Goal: Task Accomplishment & Management: Manage account settings

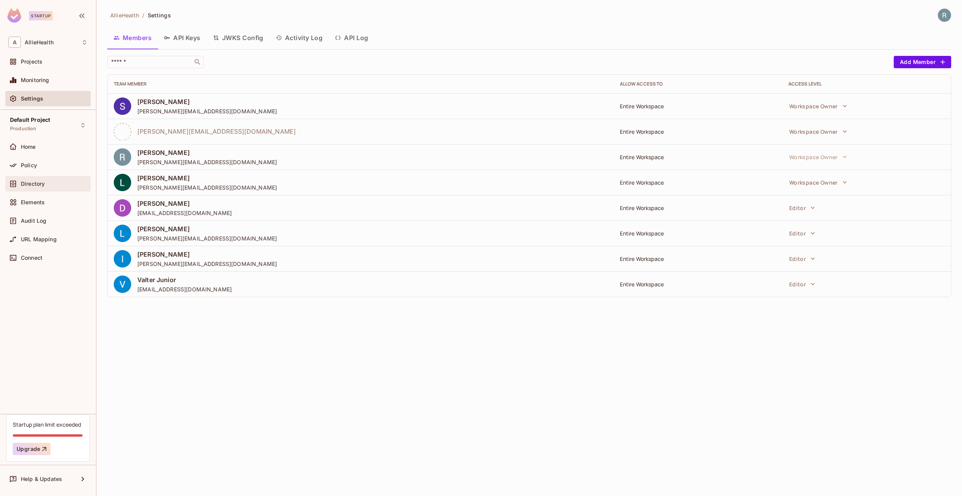
click at [45, 187] on span "Directory" at bounding box center [33, 184] width 24 height 6
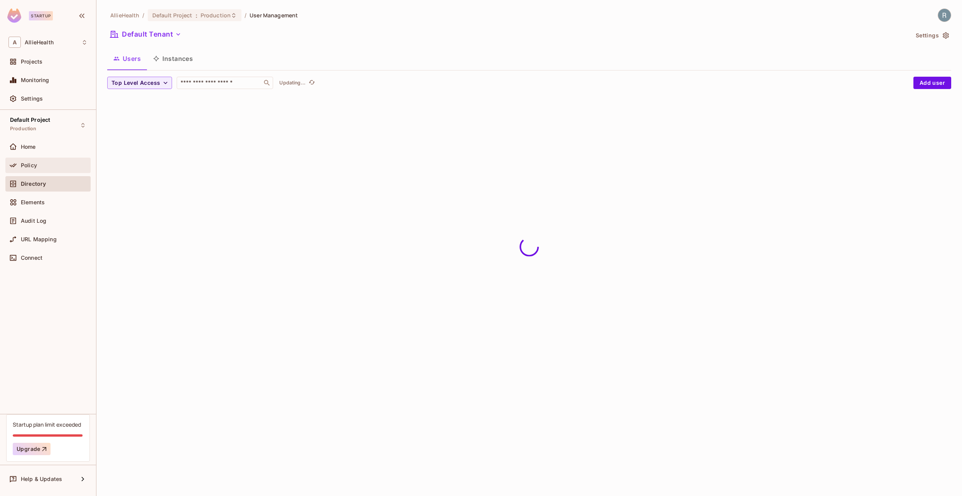
click at [60, 165] on div "Policy" at bounding box center [54, 165] width 67 height 6
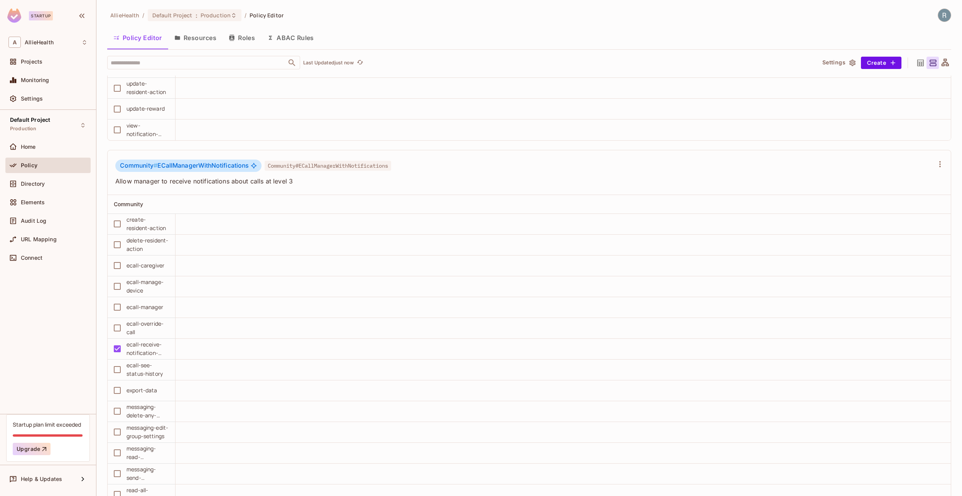
scroll to position [2673, 0]
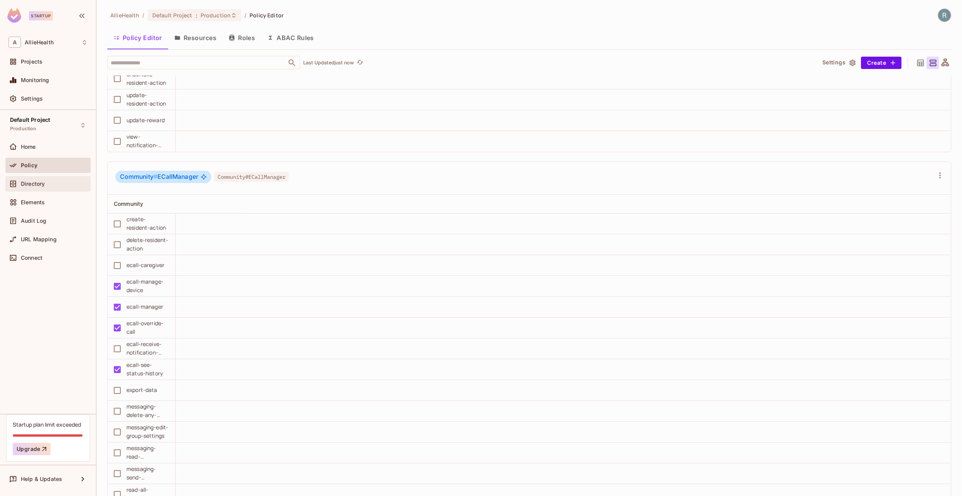
click at [40, 181] on span "Directory" at bounding box center [33, 184] width 24 height 6
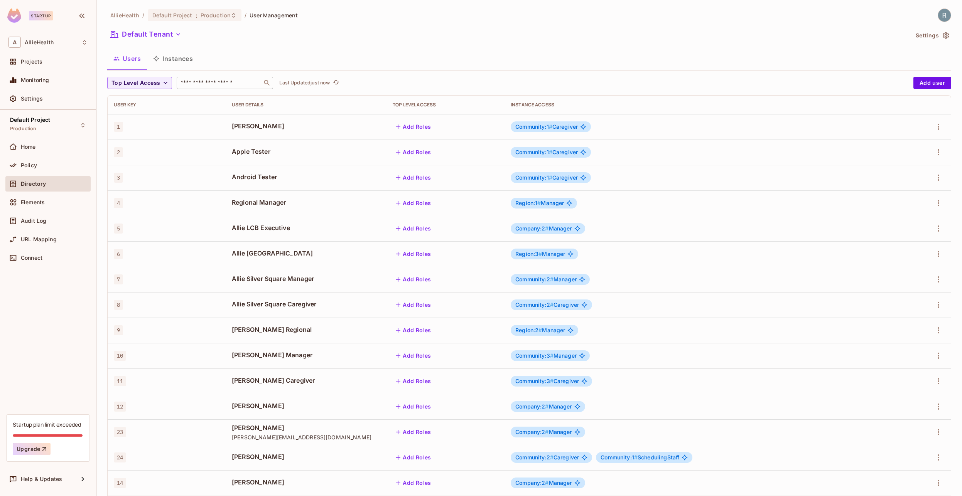
click at [207, 83] on input "text" at bounding box center [219, 83] width 81 height 8
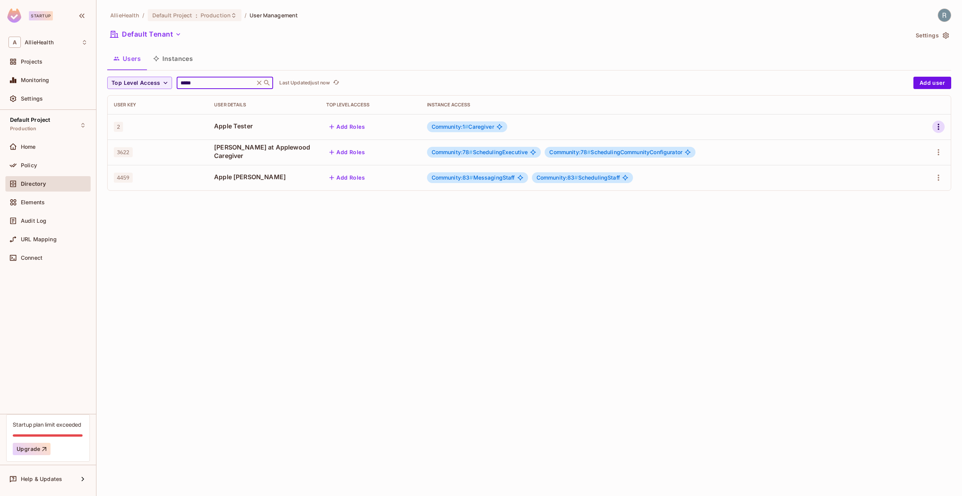
type input "*****"
click at [934, 126] on icon "button" at bounding box center [938, 126] width 9 height 9
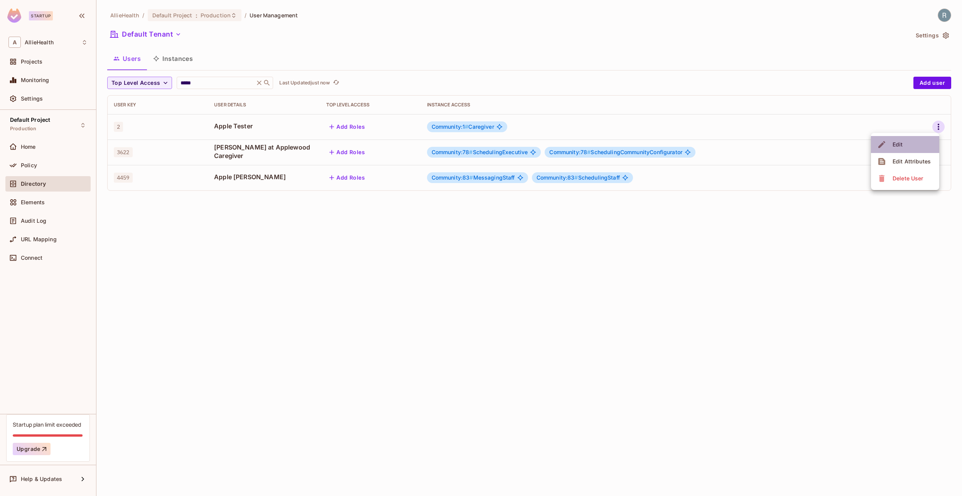
click at [905, 143] on li "Edit" at bounding box center [905, 144] width 68 height 17
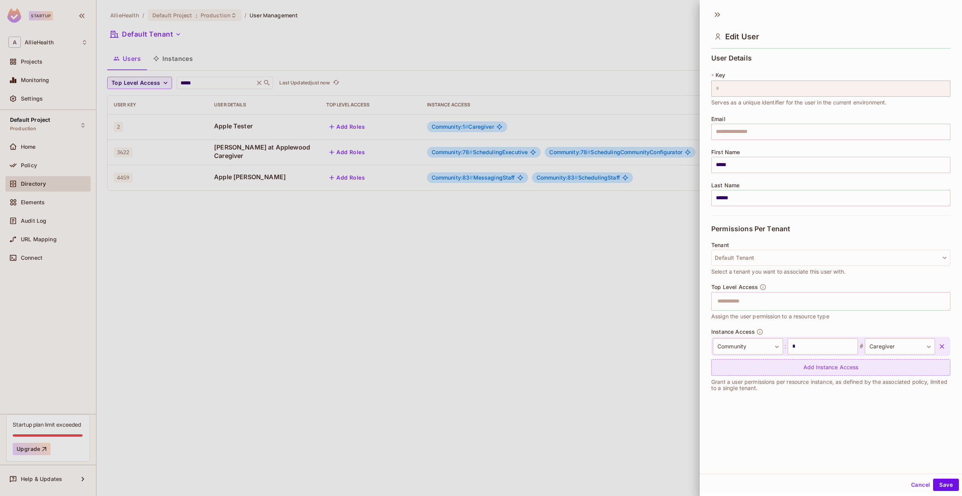
click at [807, 367] on div "Add Instance Access" at bounding box center [830, 367] width 239 height 17
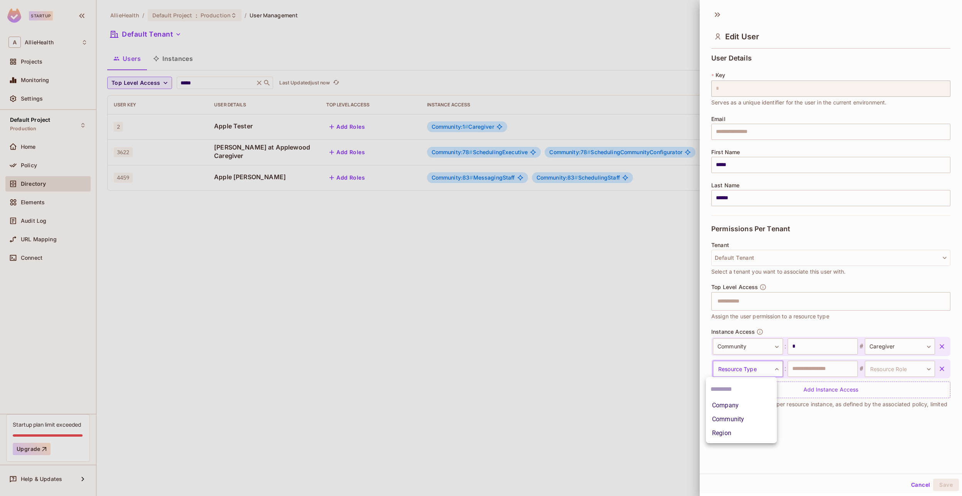
click at [764, 366] on body "Startup A AllieHealth Projects Monitoring Settings Default Project Production H…" at bounding box center [481, 248] width 962 height 496
click at [744, 418] on li "Community" at bounding box center [741, 420] width 71 height 14
click at [804, 371] on input "text" at bounding box center [823, 369] width 70 height 16
type input "*"
click at [894, 368] on body "Startup A AllieHealth Projects Monitoring Settings Default Project Production H…" at bounding box center [481, 248] width 962 height 496
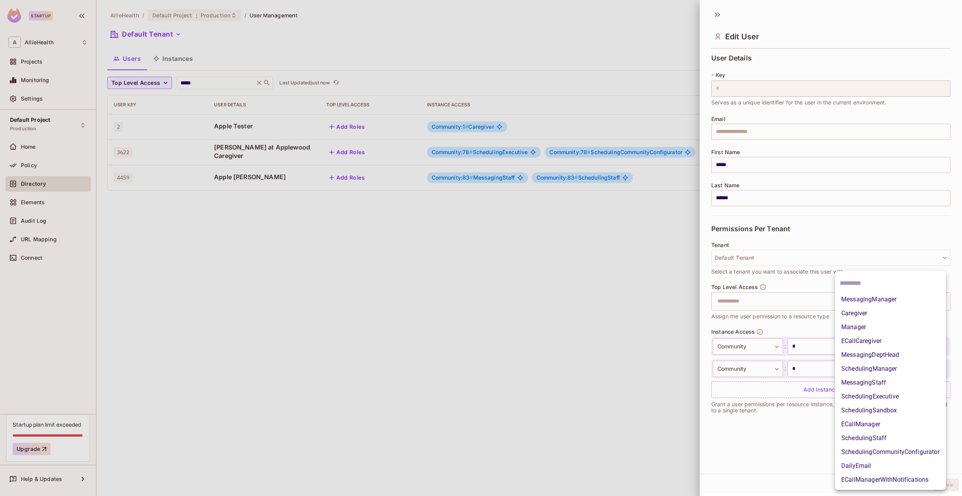
click at [870, 425] on li "ECallManager" at bounding box center [890, 425] width 111 height 14
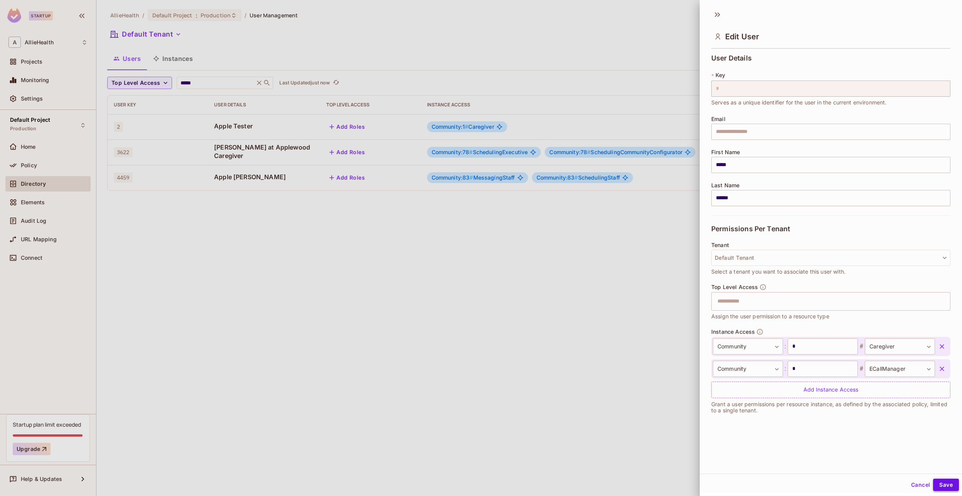
click at [939, 483] on button "Save" at bounding box center [946, 485] width 26 height 12
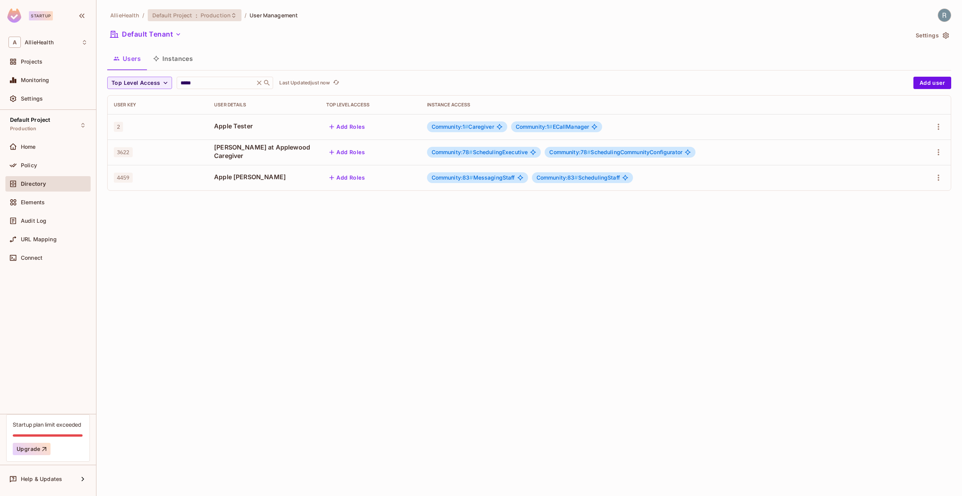
click at [216, 13] on span "Production" at bounding box center [216, 15] width 30 height 7
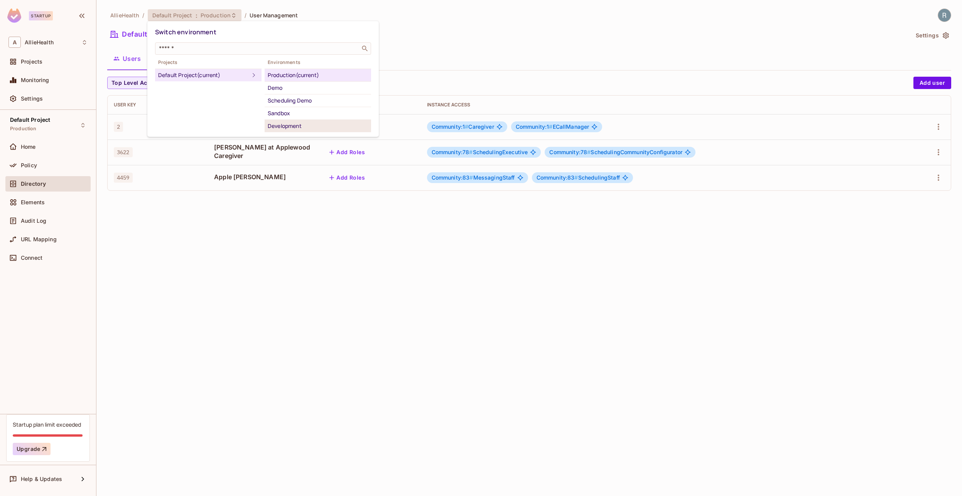
click at [290, 128] on div "Development" at bounding box center [318, 125] width 100 height 9
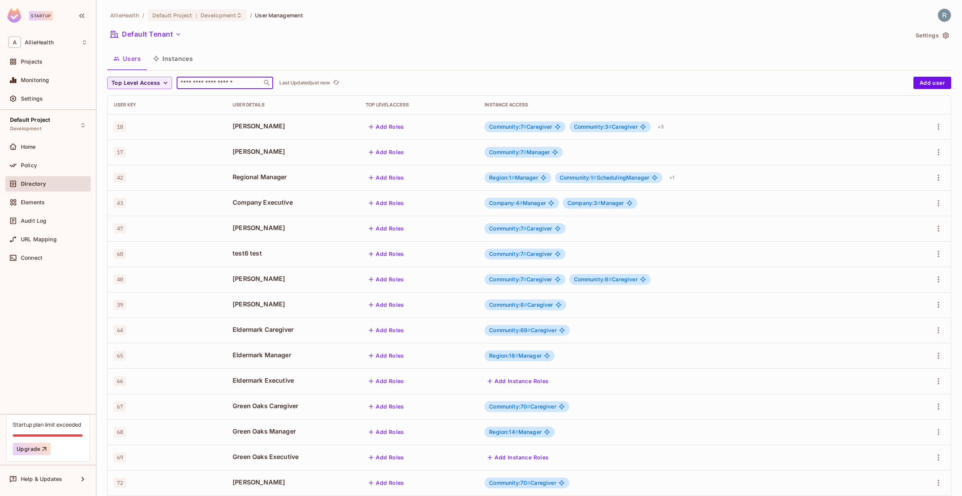
click at [230, 82] on input "text" at bounding box center [219, 83] width 81 height 8
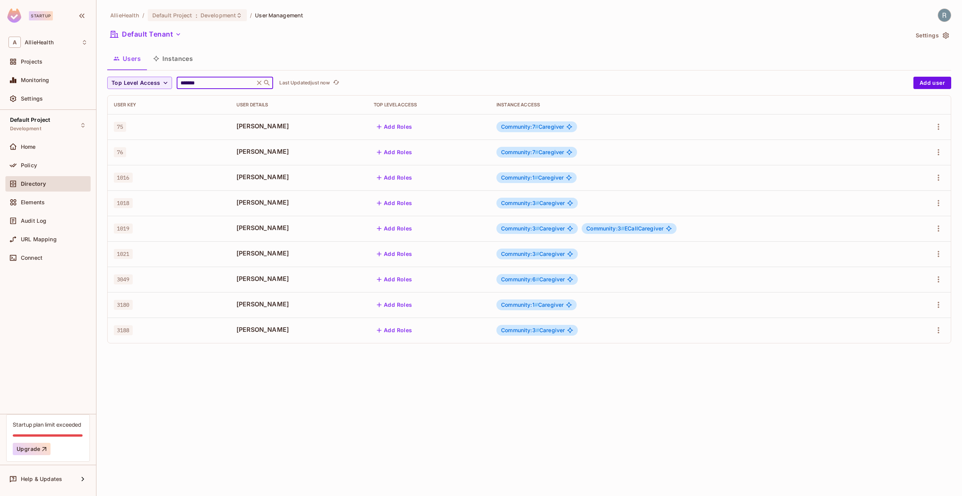
type input "*******"
click at [941, 175] on icon "button" at bounding box center [938, 177] width 9 height 9
click at [910, 193] on li "Edit" at bounding box center [905, 195] width 68 height 17
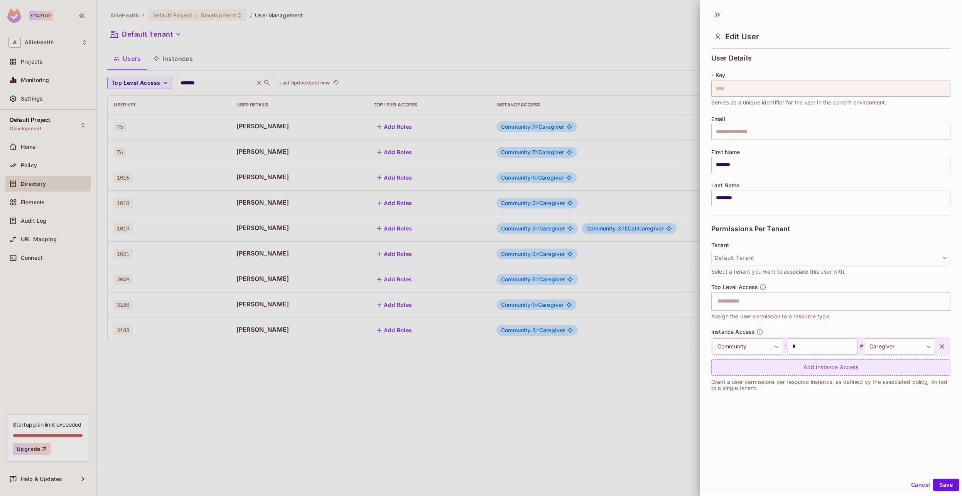
click at [770, 369] on div "Add Instance Access" at bounding box center [830, 367] width 239 height 17
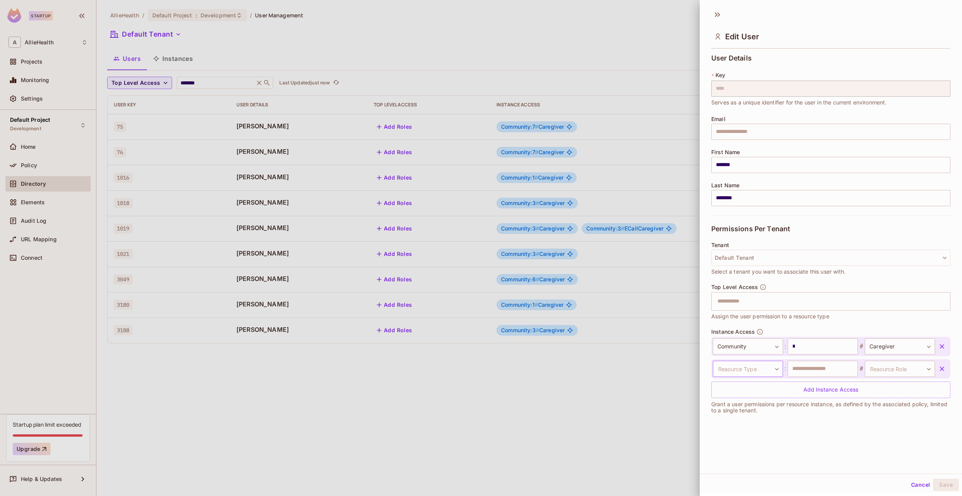
click at [750, 370] on body "Startup A AllieHealth Projects Monitoring Settings Default Project Development …" at bounding box center [481, 248] width 962 height 496
click at [733, 408] on li "Company" at bounding box center [741, 406] width 71 height 14
click at [741, 366] on body "Startup A AllieHealth Projects Monitoring Settings Default Project Development …" at bounding box center [481, 248] width 962 height 496
click at [740, 432] on li "Community" at bounding box center [741, 434] width 71 height 14
click at [827, 362] on input "text" at bounding box center [823, 369] width 70 height 16
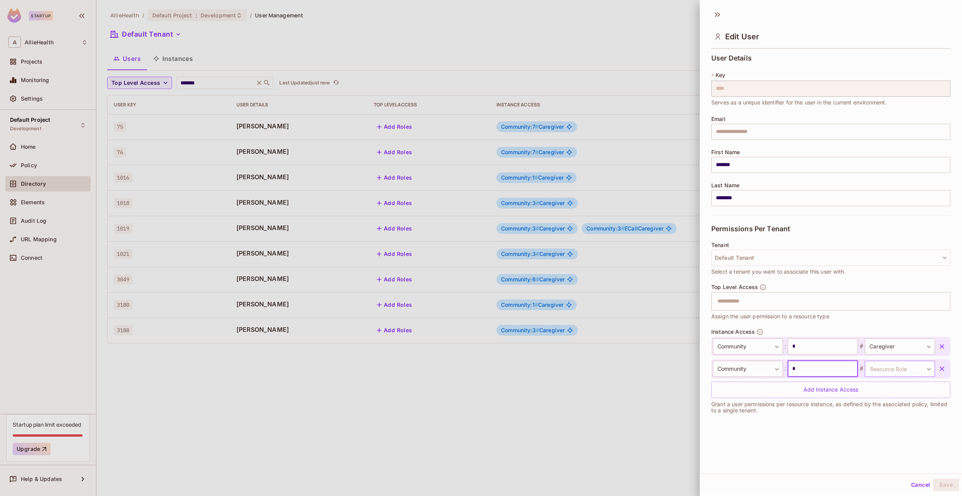
type input "*"
click at [872, 370] on body "Startup A AllieHealth Projects Monitoring Settings Default Project Development …" at bounding box center [481, 248] width 962 height 496
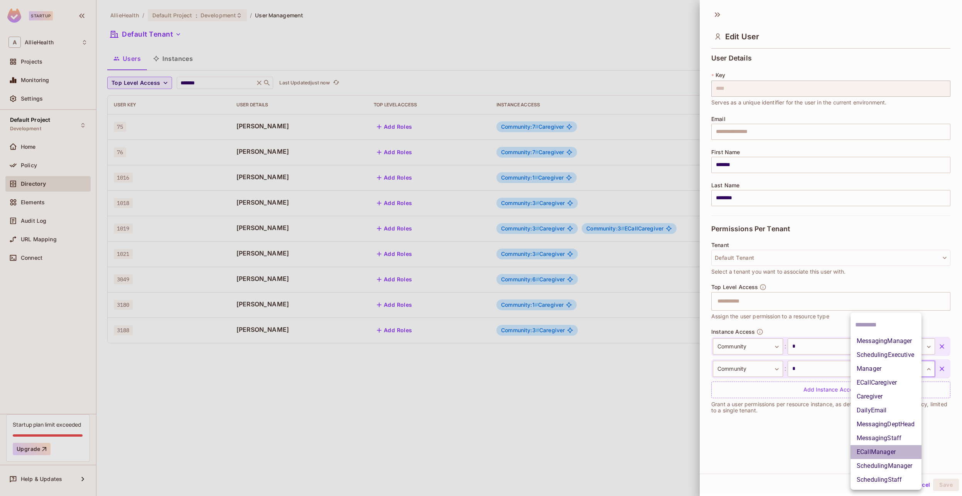
click at [883, 451] on li "ECallManager" at bounding box center [885, 452] width 71 height 14
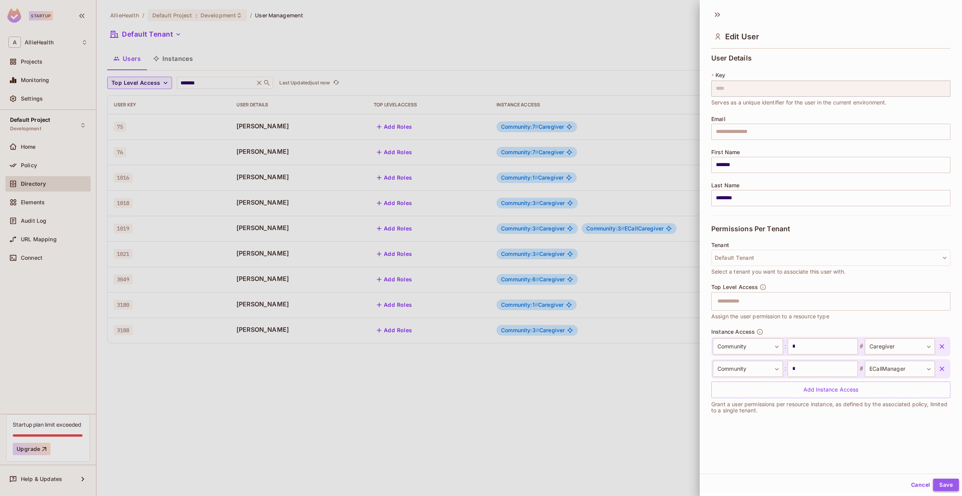
click at [933, 482] on button "Save" at bounding box center [946, 485] width 26 height 12
